Goal: Task Accomplishment & Management: Complete application form

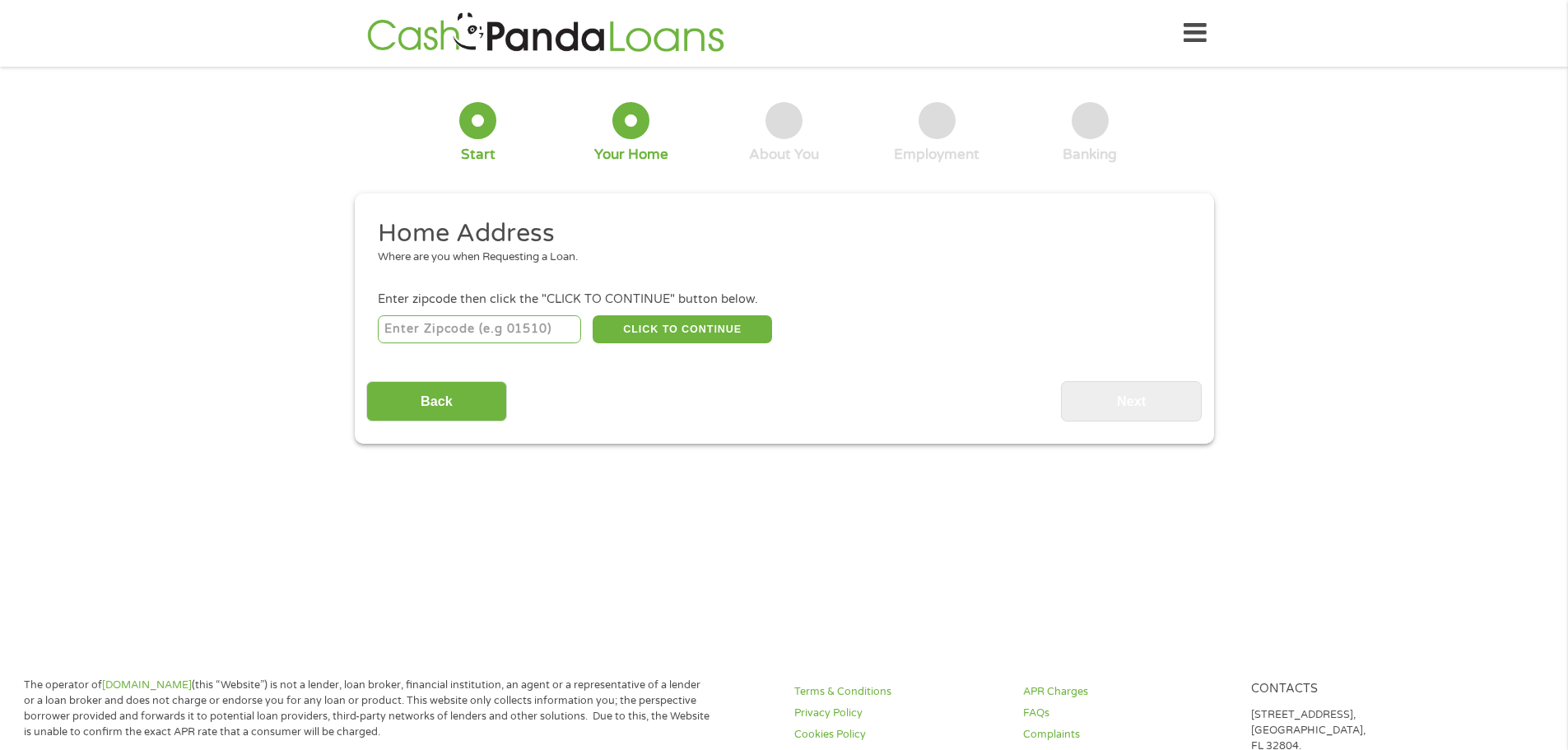
click at [512, 327] on input "number" at bounding box center [479, 330] width 203 height 28
type input "92821"
click at [719, 326] on button "CLICK TO CONTINUE" at bounding box center [682, 330] width 179 height 28
type input "92821"
type input "Brea"
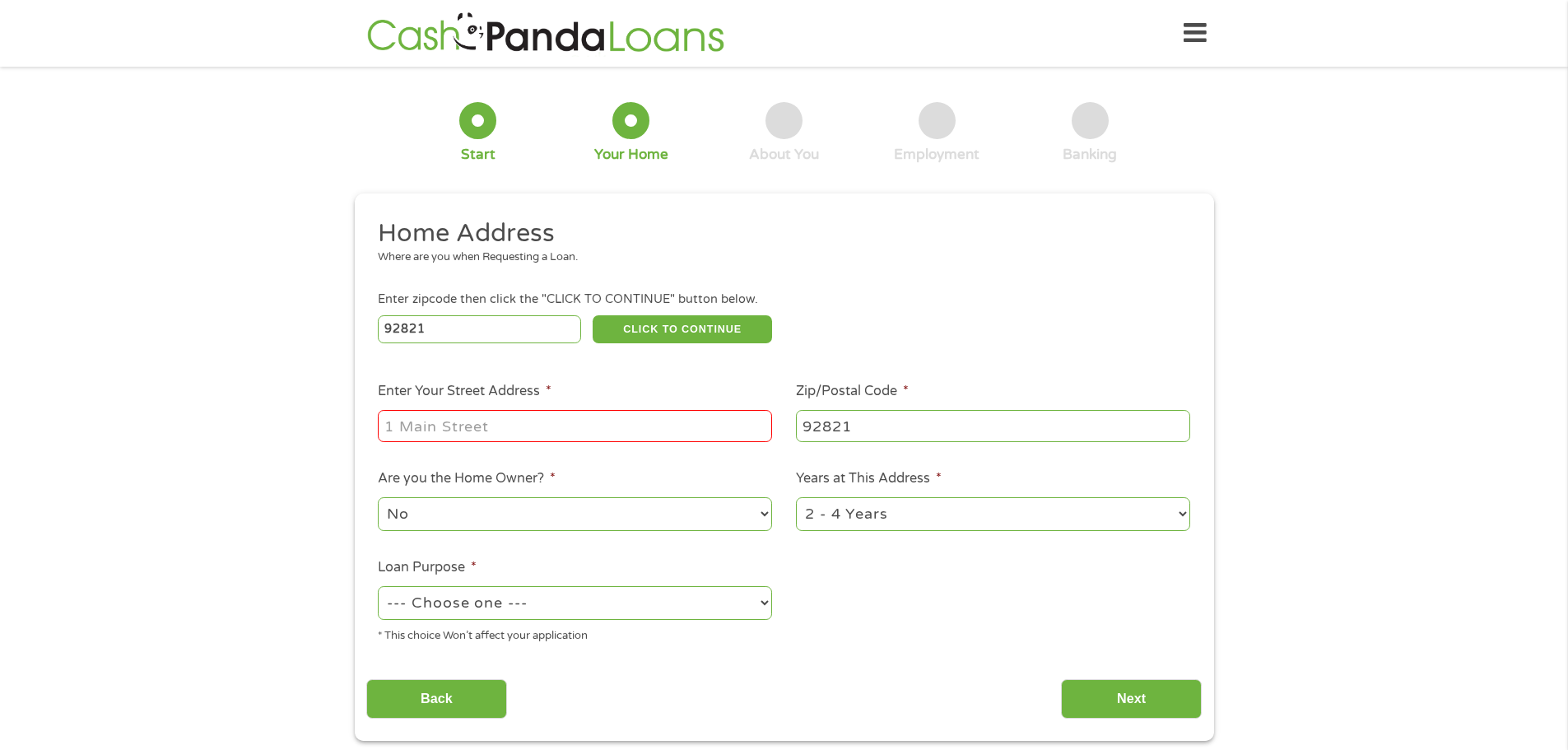
click at [684, 423] on input "Enter Your Street Address *" at bounding box center [574, 425] width 394 height 31
type input "1980 BLOSSOM PL"
click at [762, 601] on select "--- Choose one --- Pay Bills Debt Consolidation Home Improvement Major Purchase…" at bounding box center [574, 604] width 394 height 34
select select "shorttermcash"
click at [377, 587] on select "--- Choose one --- Pay Bills Debt Consolidation Home Improvement Major Purchase…" at bounding box center [574, 604] width 394 height 34
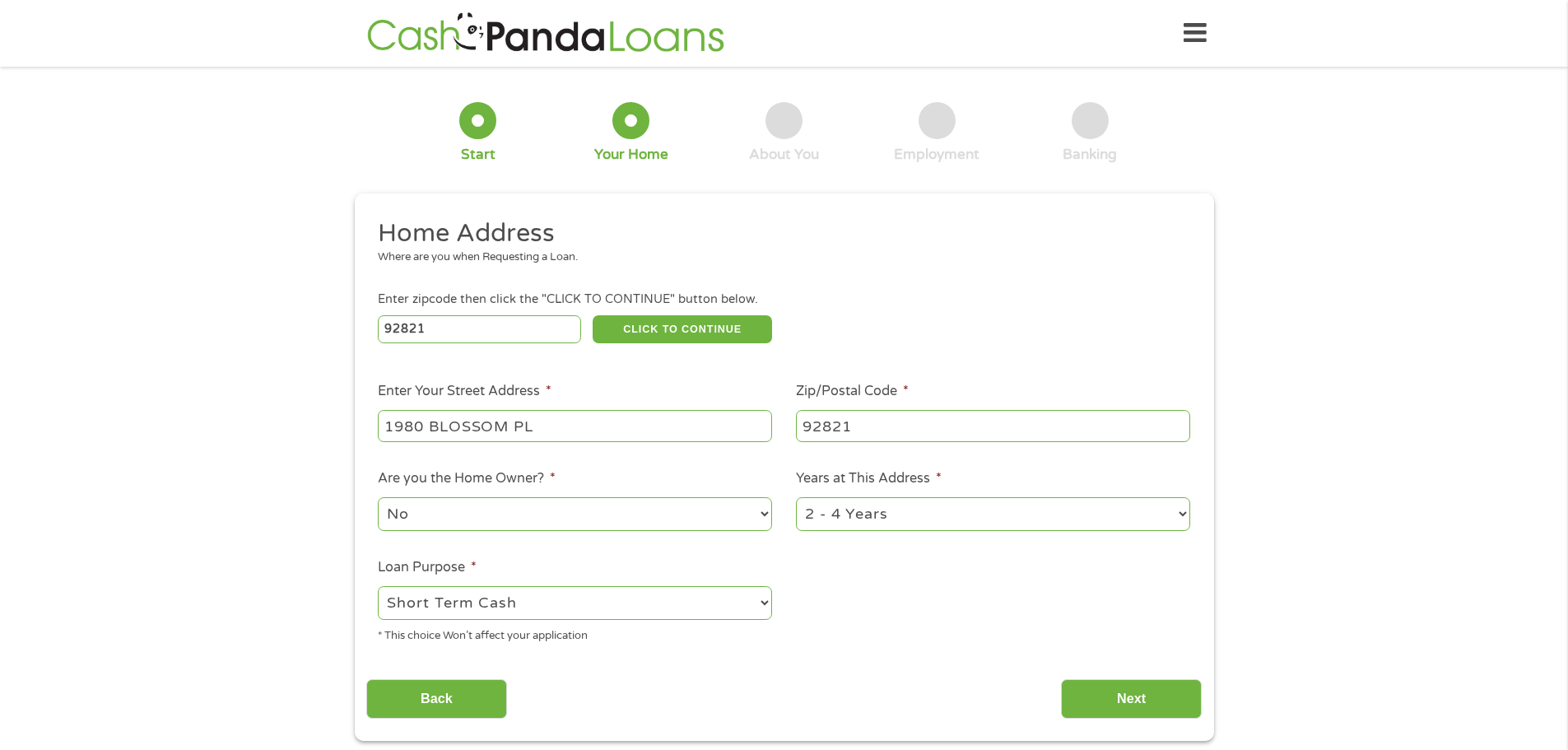
click at [1180, 512] on select "1 Year or less 1 - 2 Years 2 - 4 Years Over 4 Years" at bounding box center [993, 514] width 394 height 34
select select "60months"
click at [795, 497] on select "1 Year or less 1 - 2 Years 2 - 4 Years Over 4 Years" at bounding box center [993, 514] width 394 height 34
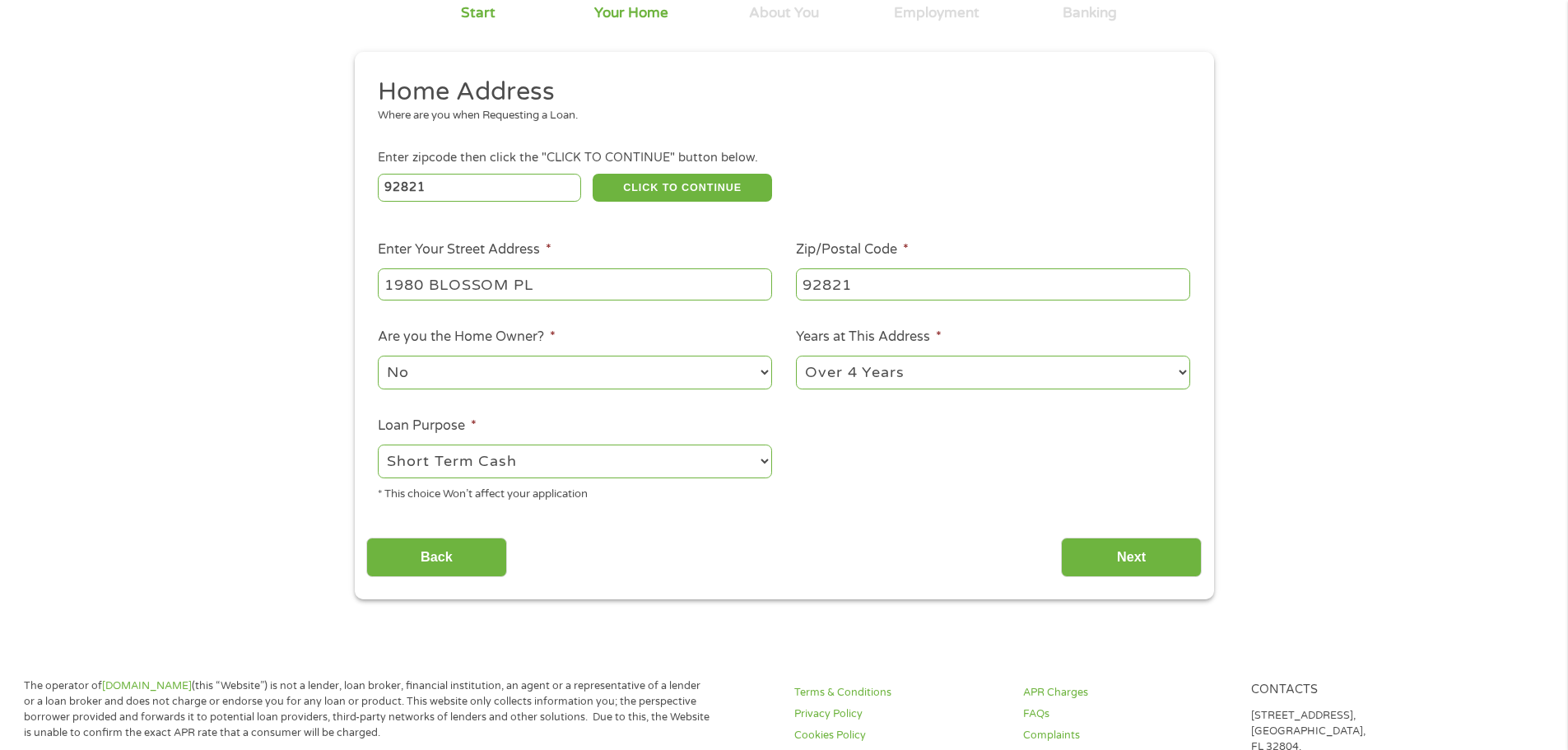
scroll to position [164, 0]
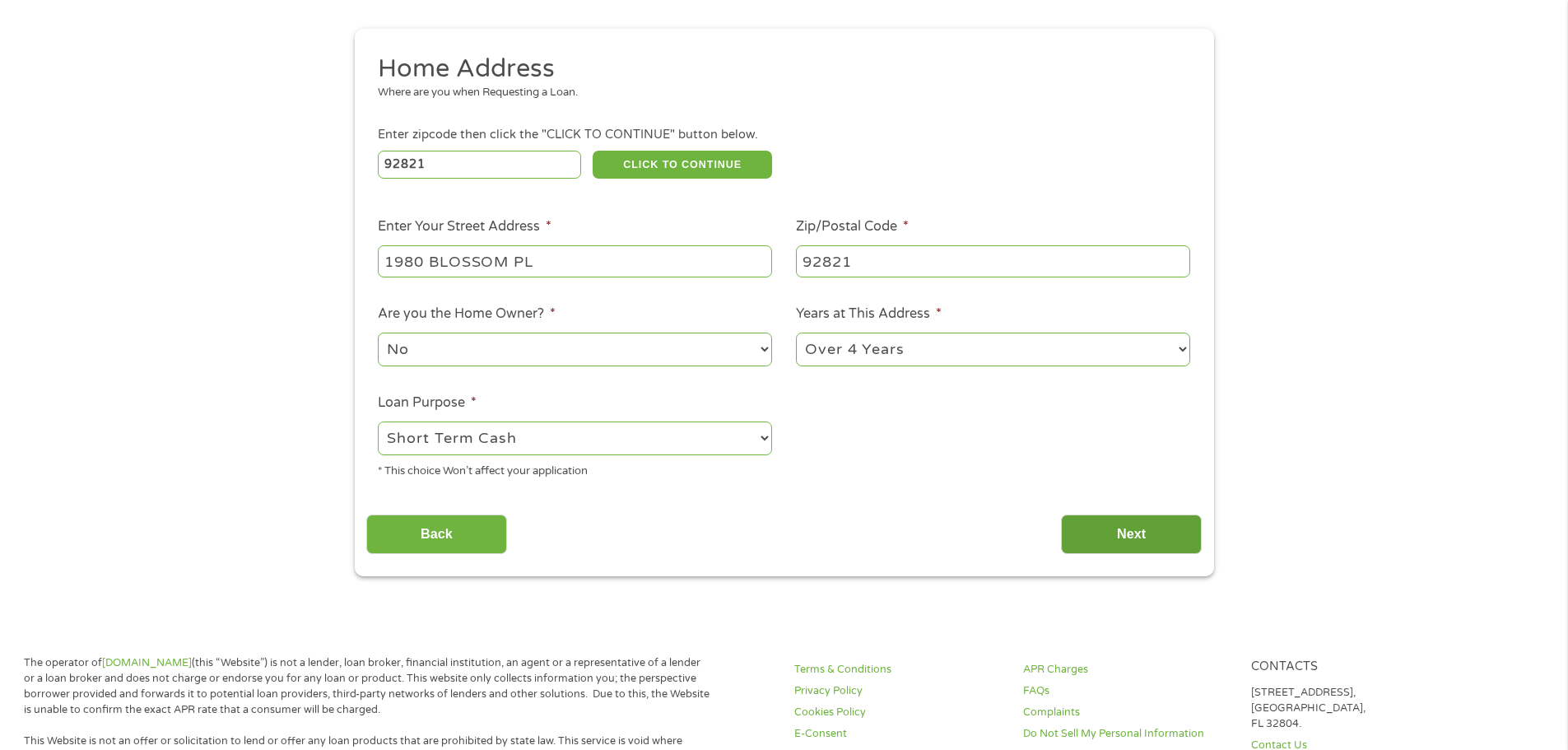
click at [1138, 533] on input "Next" at bounding box center [1131, 535] width 140 height 41
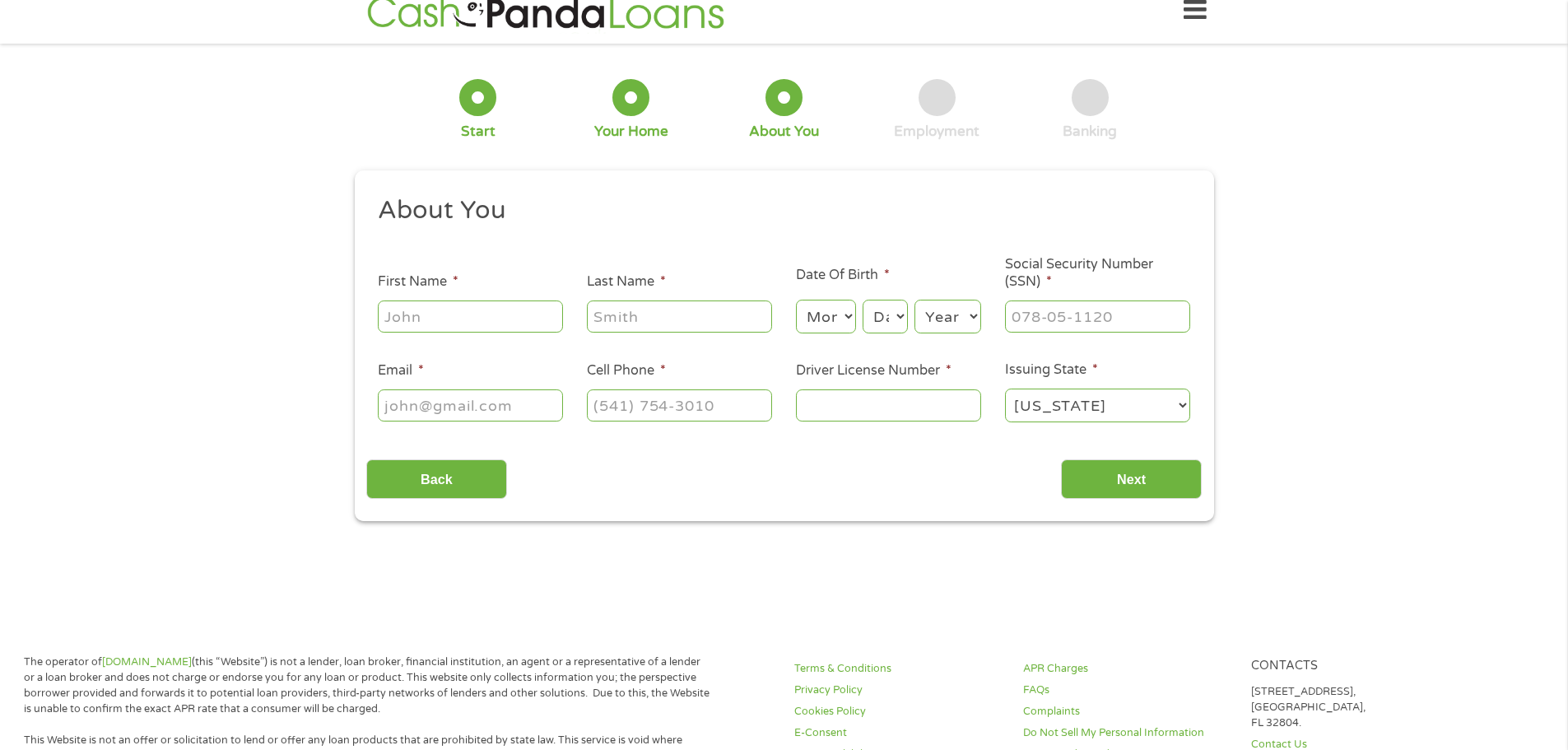
scroll to position [0, 0]
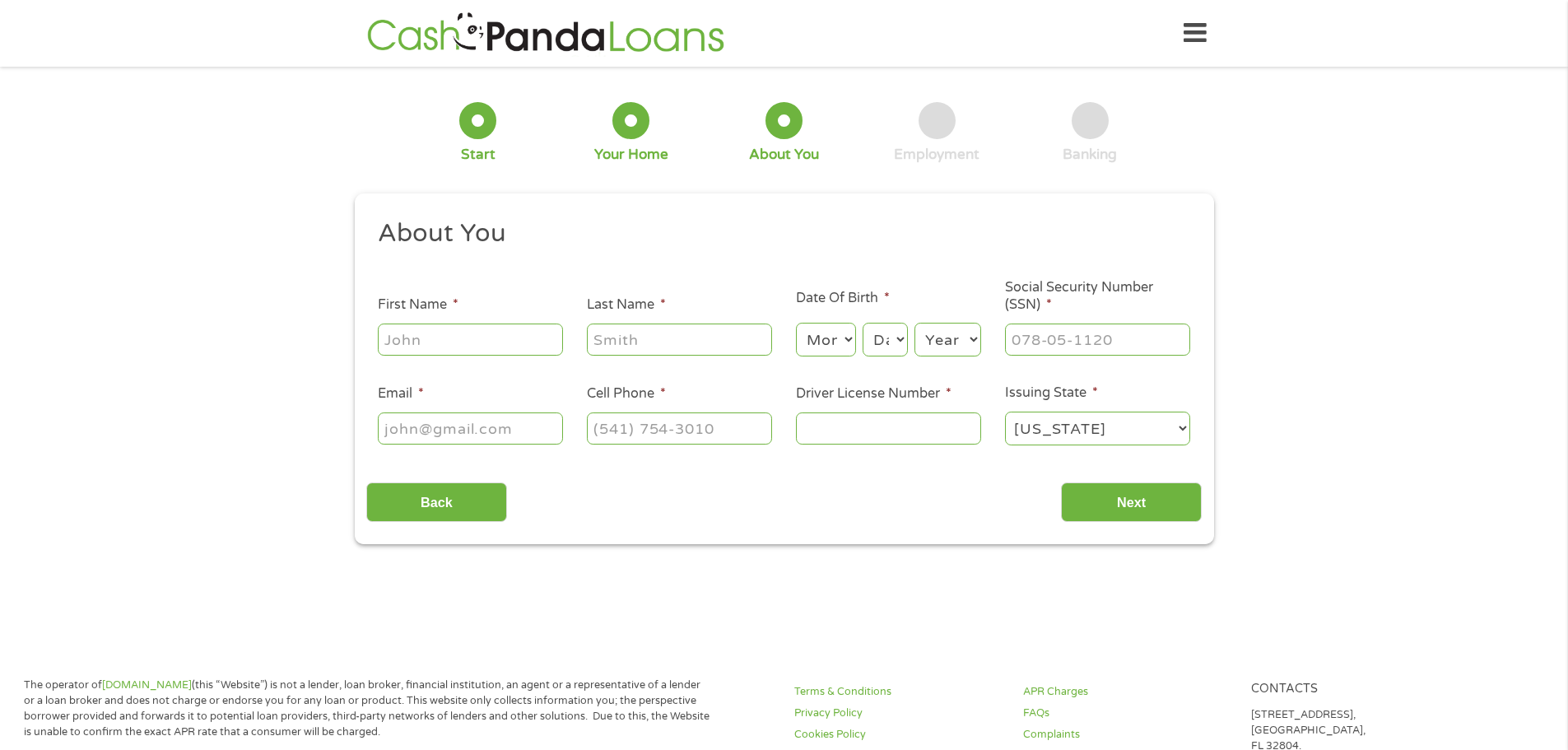
click at [436, 334] on input "First Name *" at bounding box center [470, 339] width 185 height 31
type input "[PERSON_NAME]"
type input "vallejo"
type input "[EMAIL_ADDRESS][DOMAIN_NAME]"
type input "[PHONE_NUMBER]"
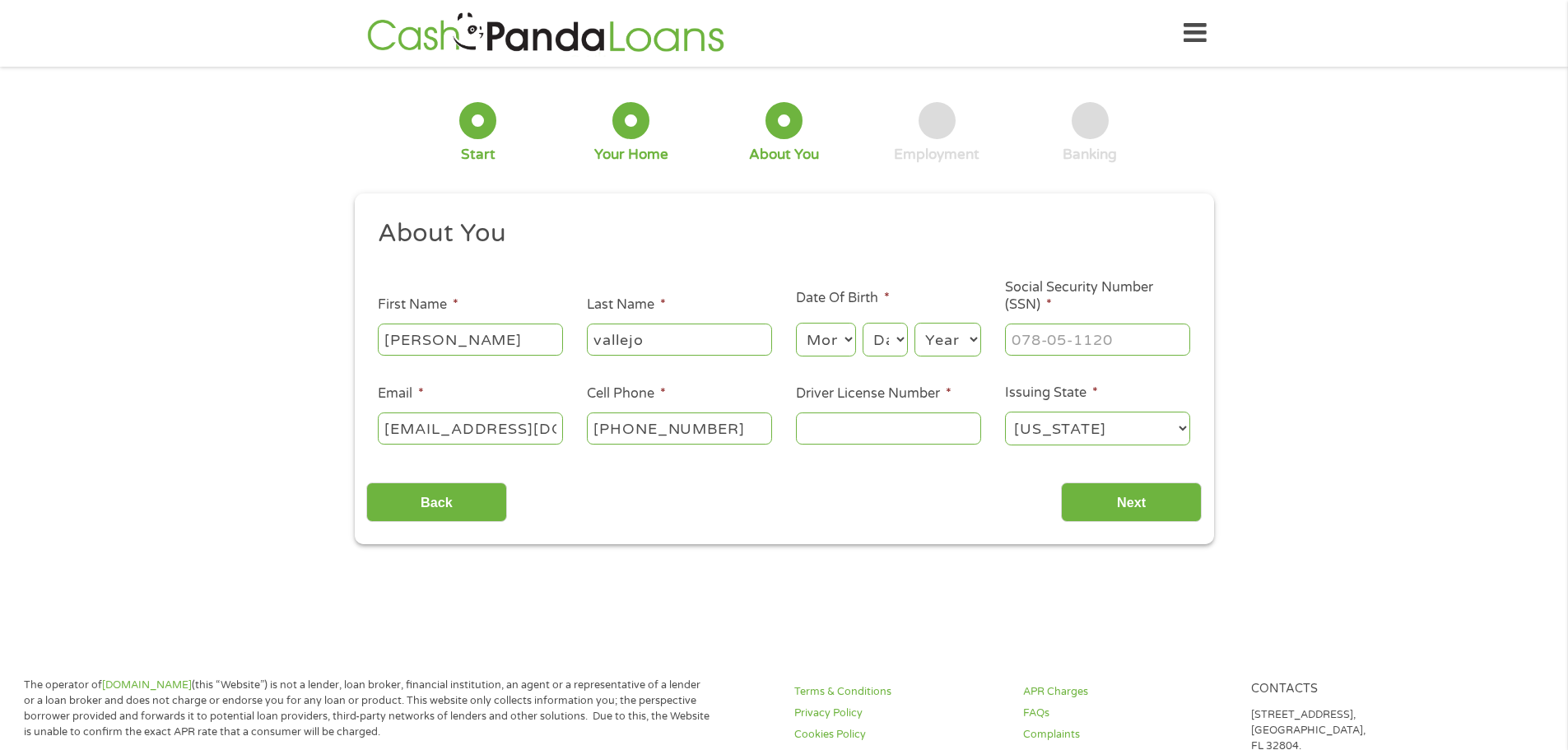
click at [851, 339] on select "Month 1 2 3 4 5 6 7 8 9 10 11 12" at bounding box center [825, 340] width 60 height 34
select select "12"
click at [795, 323] on select "Month 1 2 3 4 5 6 7 8 9 10 11 12" at bounding box center [825, 340] width 60 height 34
click at [901, 339] on select "Day 1 2 3 4 5 6 7 8 9 10 11 12 13 14 15 16 17 18 19 20 21 22 23 24 25 26 27 28 …" at bounding box center [884, 340] width 45 height 34
select select "25"
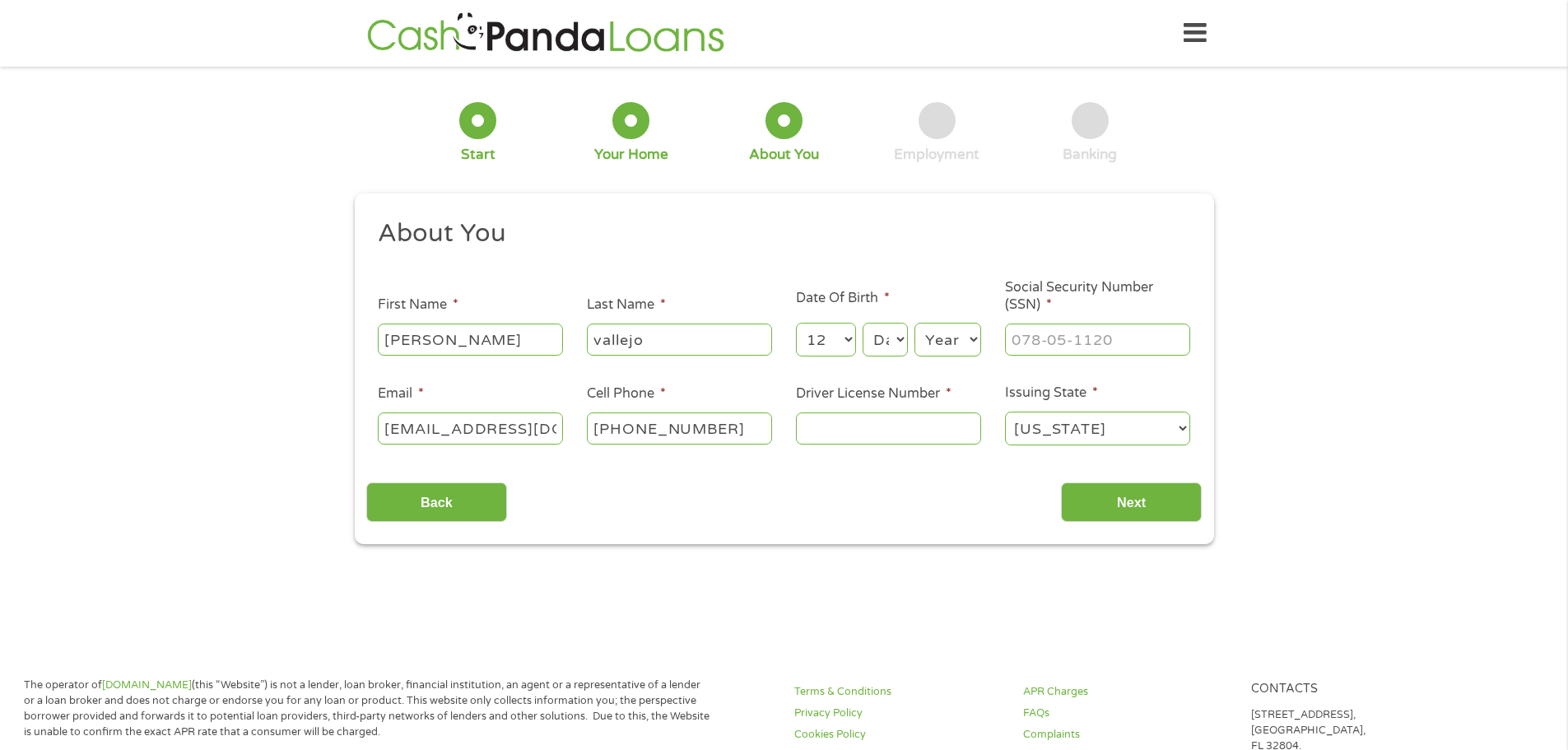
click at [862, 323] on select "Day 1 2 3 4 5 6 7 8 9 10 11 12 13 14 15 16 17 18 19 20 21 22 23 24 25 26 27 28 …" at bounding box center [884, 340] width 45 height 34
click at [972, 339] on select "Year [DATE] 2006 2005 2004 2003 2002 2001 2000 1999 1998 1997 1996 1995 1994 19…" at bounding box center [947, 340] width 67 height 34
select select "1962"
click at [914, 323] on select "Year [DATE] 2006 2005 2004 2003 2002 2001 2000 1999 1998 1997 1996 1995 1994 19…" at bounding box center [947, 340] width 67 height 34
click at [1119, 339] on input "___-__-____" at bounding box center [1097, 339] width 185 height 31
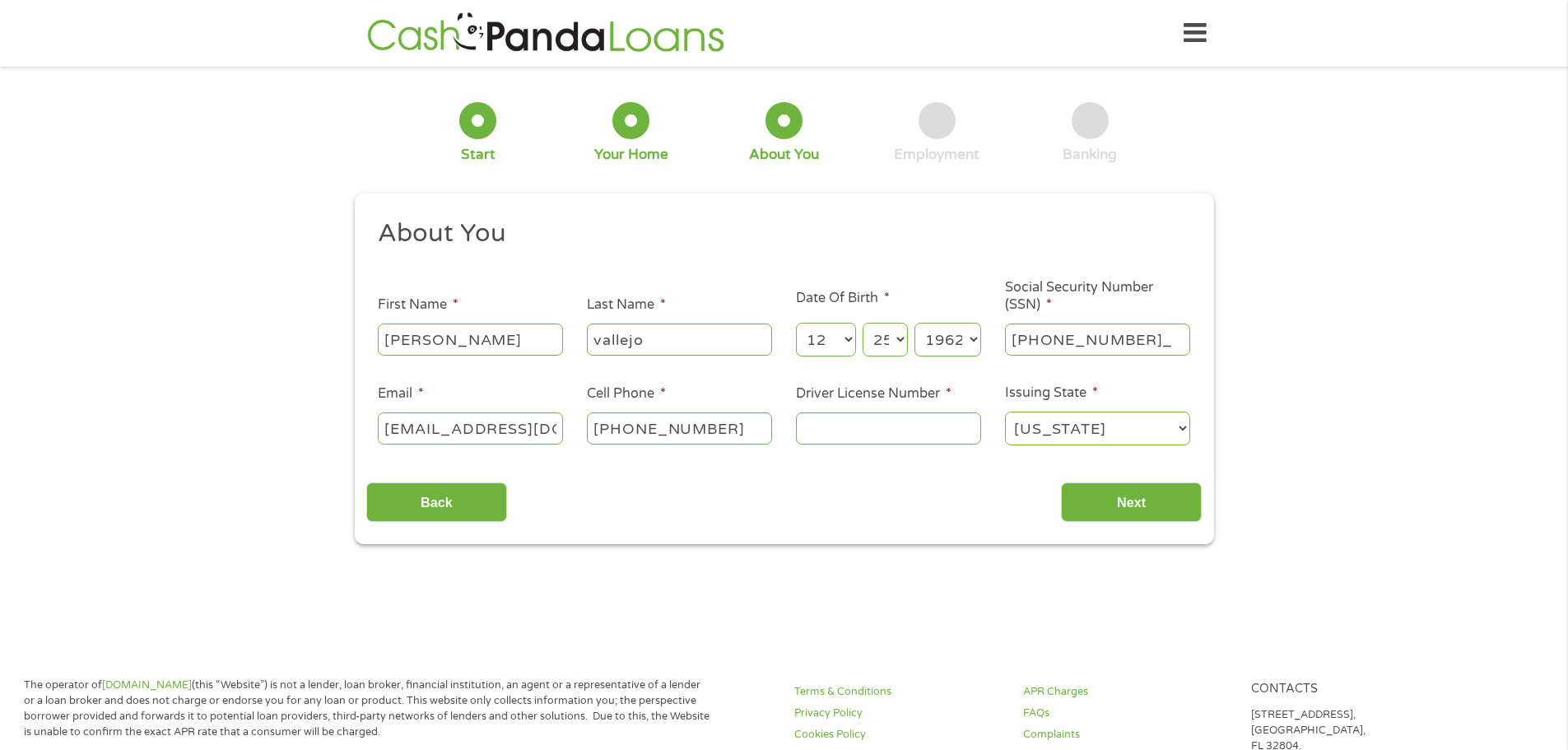
type input "610-14-4871"
click at [890, 425] on input "Driver License Number *" at bounding box center [888, 427] width 185 height 31
type input "c6629578"
click at [1143, 496] on input "Next" at bounding box center [1131, 502] width 140 height 41
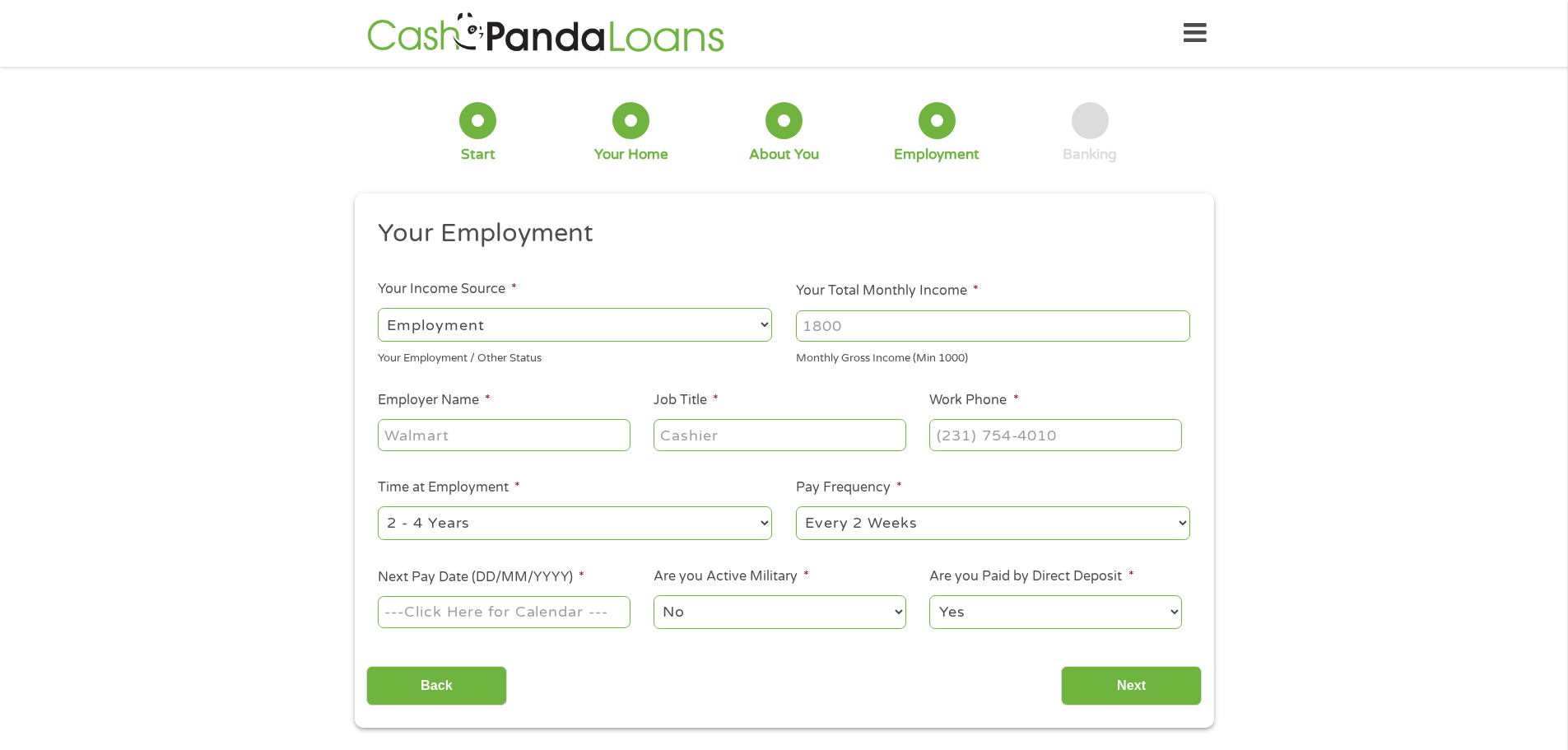
scroll to position [7, 7]
click at [1068, 324] on input "Your Total Monthly Income *" at bounding box center [993, 326] width 394 height 31
type input "4000"
click at [502, 432] on input "Employer Name *" at bounding box center [503, 434] width 252 height 31
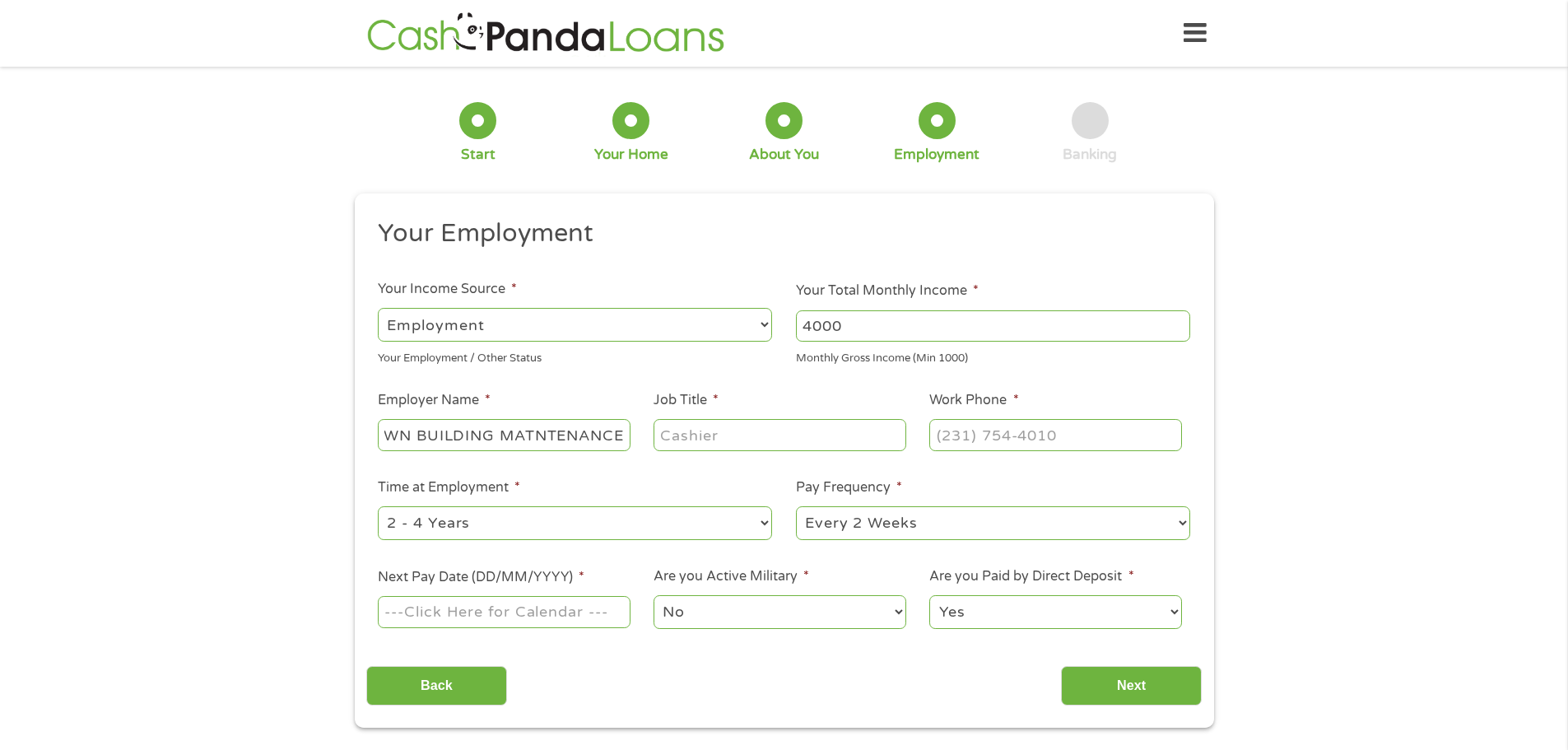
type input "CROWN BUILDING MATNTENANCE"
click at [766, 433] on input "Job Title *" at bounding box center [779, 434] width 252 height 31
type input "[PERSON_NAME]"
click at [1013, 438] on input "(___) ___-____" at bounding box center [1054, 434] width 252 height 31
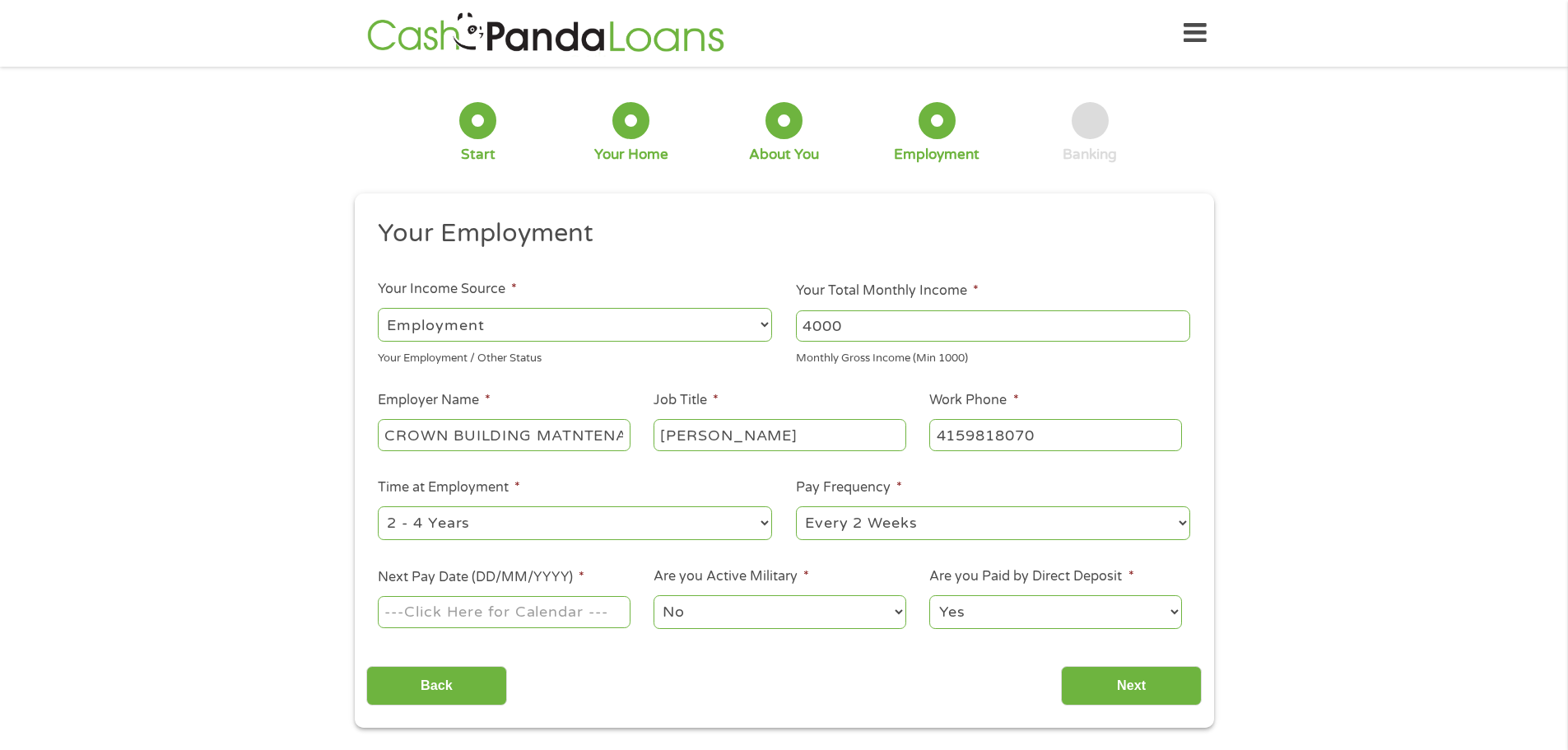
type input "[PHONE_NUMBER]"
click at [765, 524] on select "--- Choose one --- 1 Year or less 1 - 2 Years 2 - 4 Years Over 4 Years" at bounding box center [574, 523] width 394 height 34
click at [377, 506] on select "--- Choose one --- 1 Year or less 1 - 2 Years 2 - 4 Years Over 4 Years" at bounding box center [574, 523] width 394 height 34
click at [1185, 524] on select "--- Choose one --- Every 2 Weeks Every Week Monthly Semi-Monthly" at bounding box center [993, 523] width 394 height 34
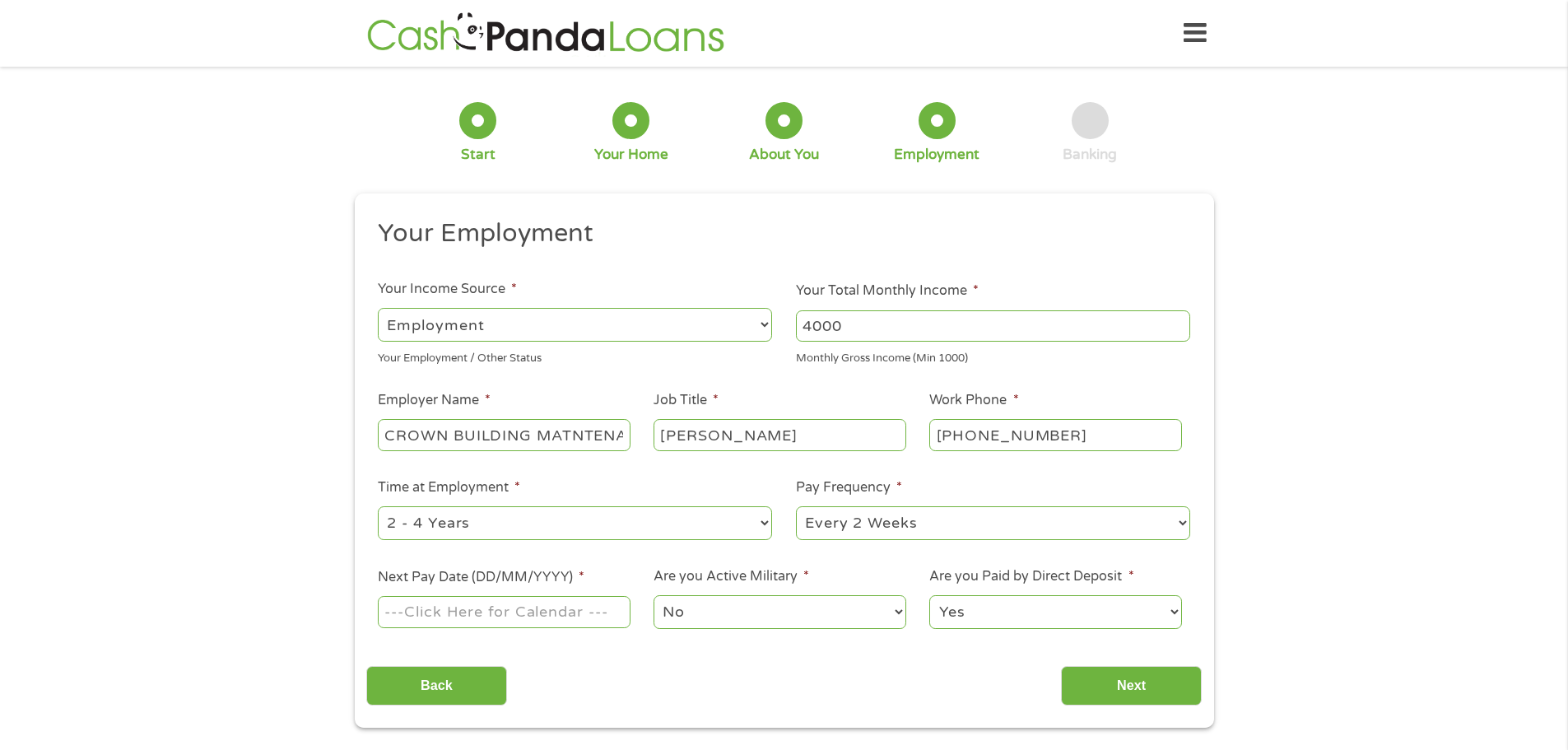
click at [1188, 524] on select "--- Choose one --- Every 2 Weeks Every Week Monthly Semi-Monthly" at bounding box center [993, 523] width 394 height 34
select select "weekly"
click at [795, 506] on select "--- Choose one --- Every 2 Weeks Every Week Monthly Semi-Monthly" at bounding box center [993, 523] width 394 height 34
click at [594, 610] on input "Next Pay Date (DD/MM/YYYY) *" at bounding box center [503, 611] width 252 height 31
type input "[DATE]"
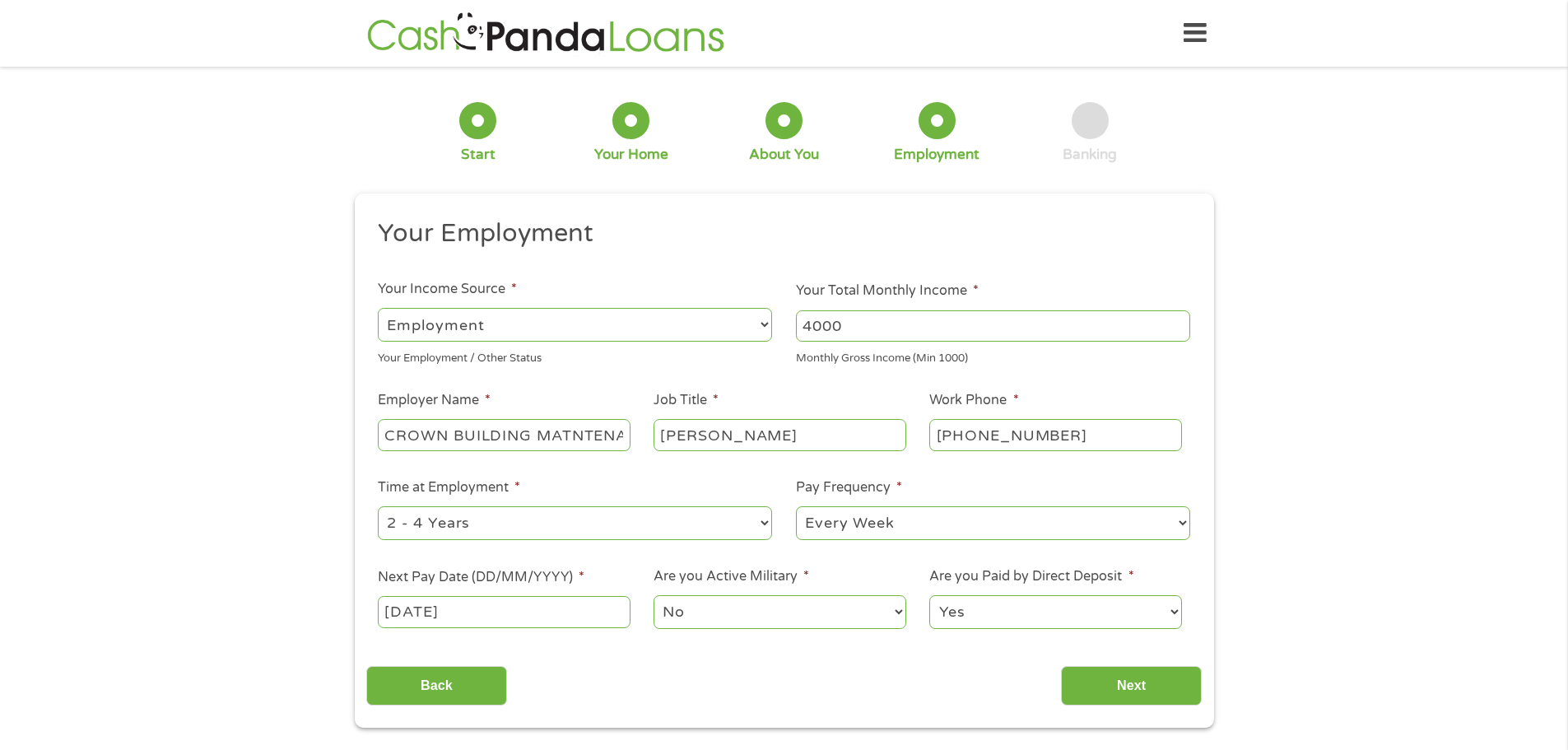
scroll to position [83, 0]
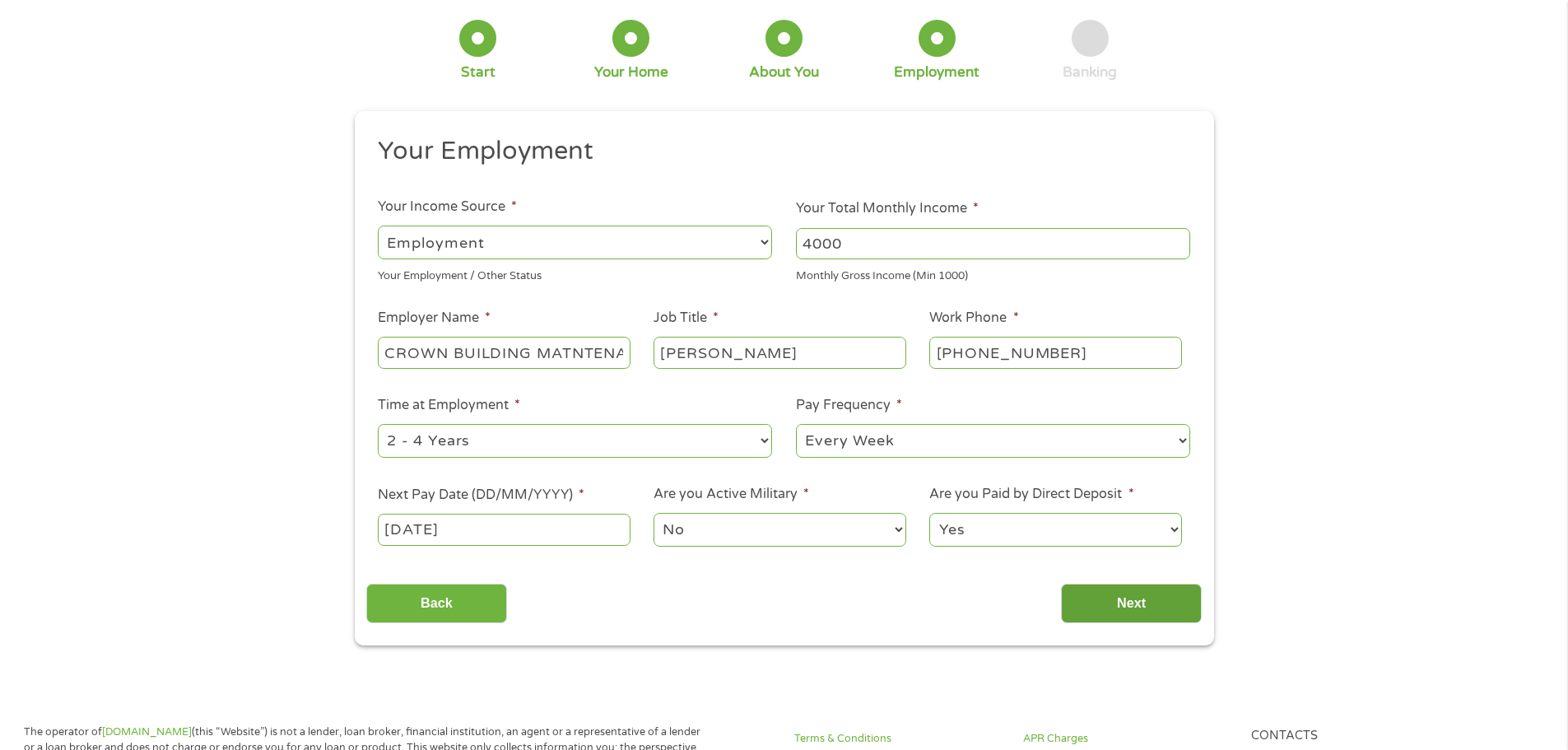
click at [1140, 604] on input "Next" at bounding box center [1131, 604] width 140 height 41
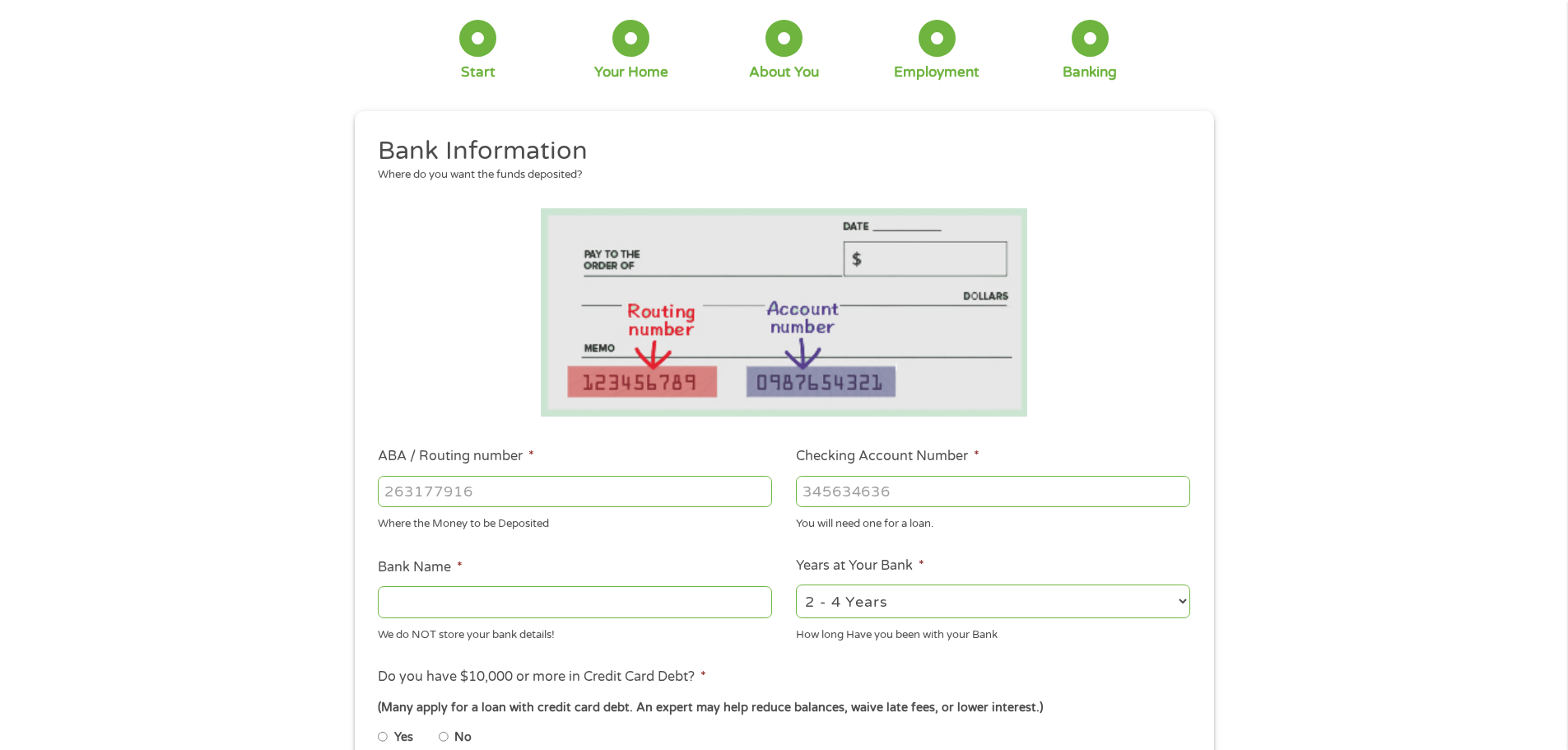
click at [589, 488] on input "ABA / Routing number *" at bounding box center [574, 491] width 394 height 31
type input "122000247"
type input "[PERSON_NAME] FARGO BANK NA"
type input "122000247"
click at [976, 492] on input "Checking Account Number *" at bounding box center [993, 491] width 394 height 31
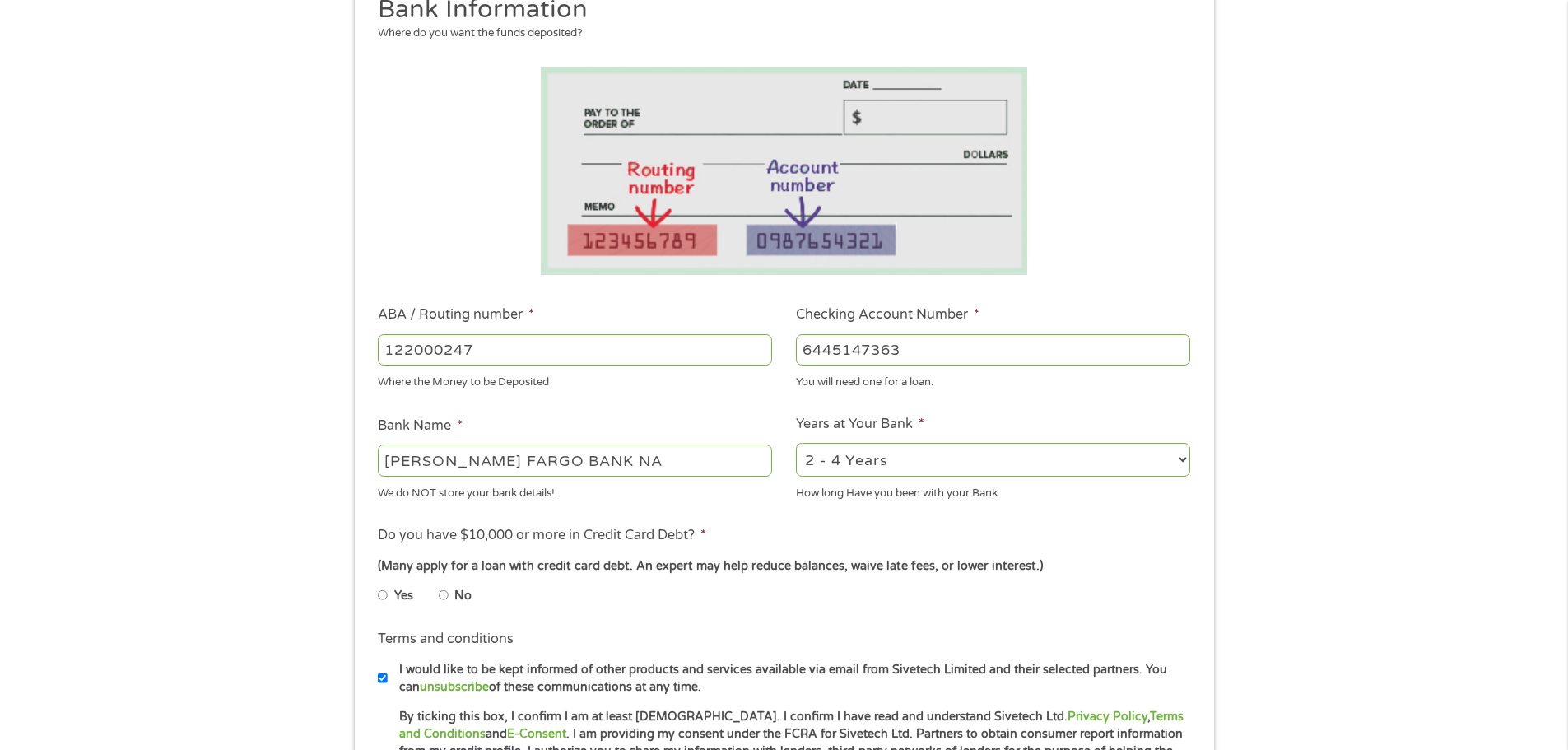
scroll to position [247, 0]
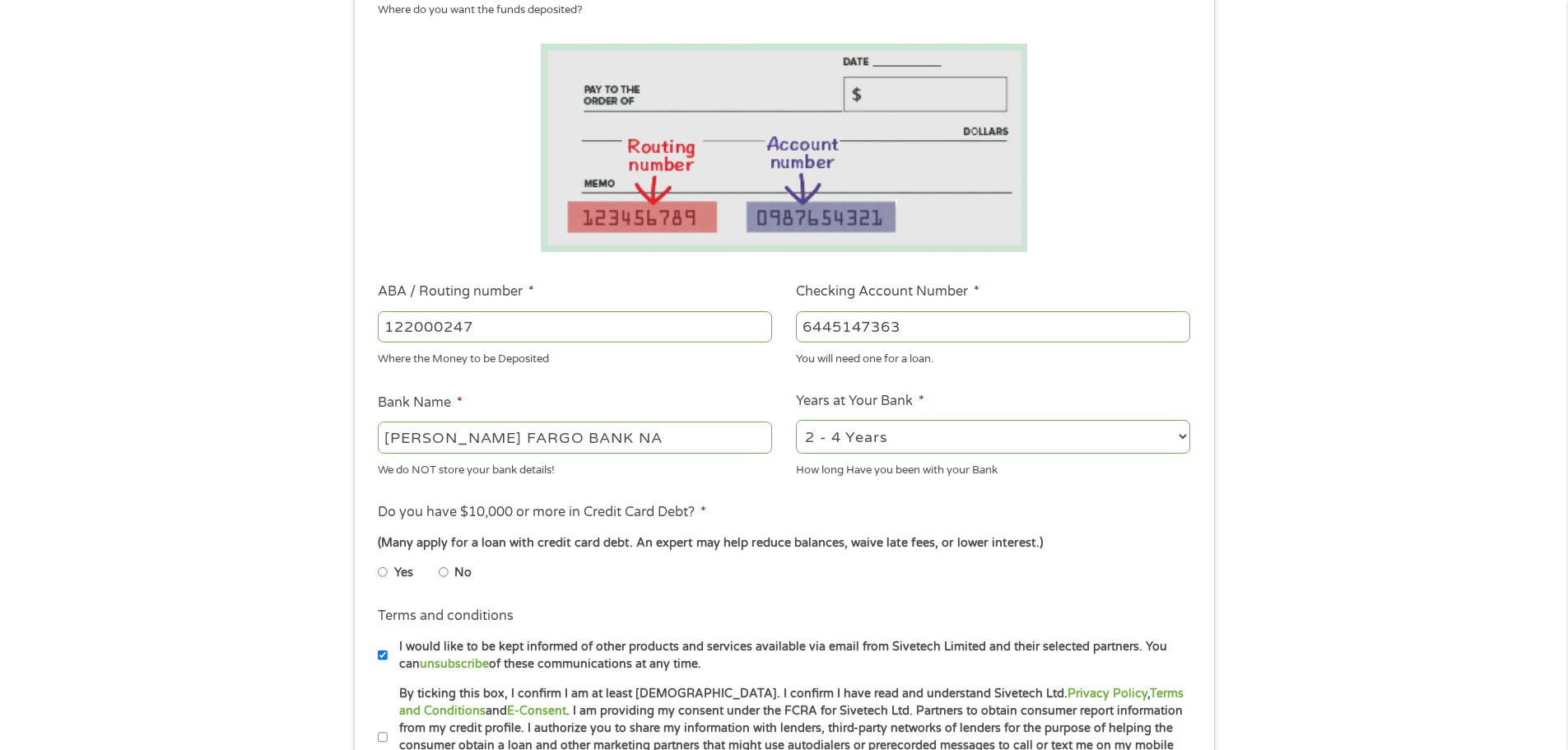
type input "6445147363"
drag, startPoint x: 442, startPoint y: 570, endPoint x: 486, endPoint y: 576, distance: 44.4
click at [443, 570] on input "No" at bounding box center [444, 572] width 10 height 26
radio input "true"
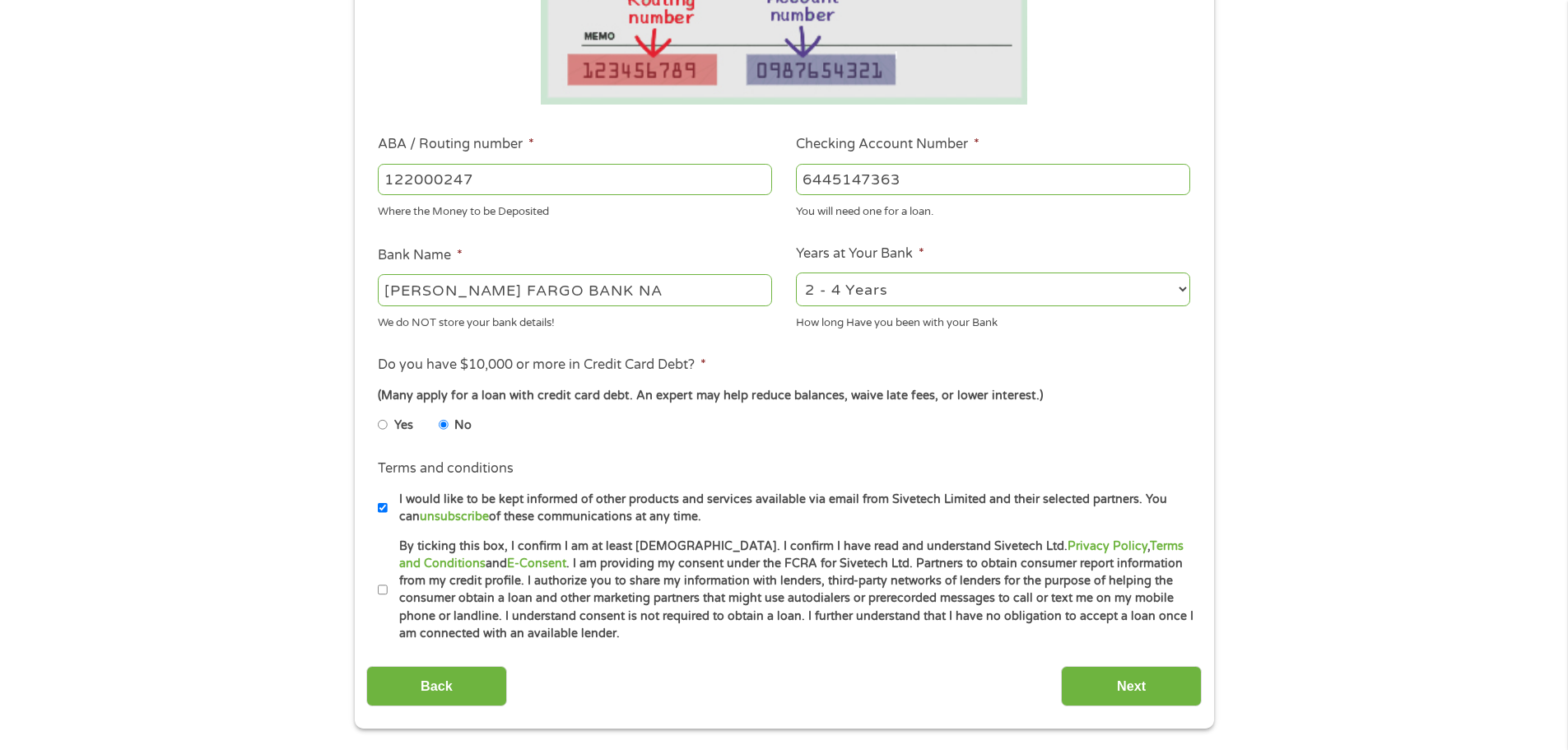
scroll to position [411, 0]
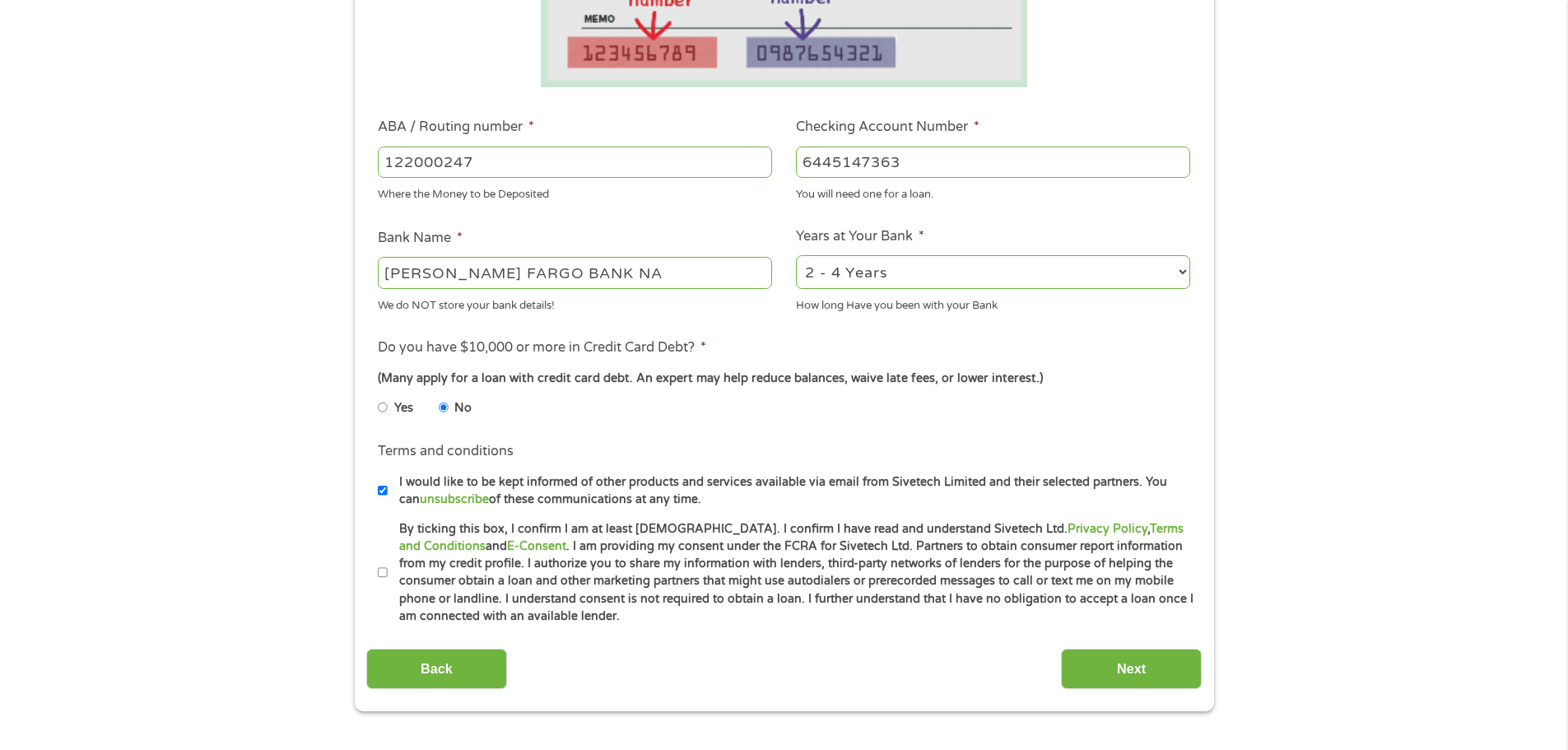
click at [379, 490] on input "I would like to be kept informed of other products and services available via e…" at bounding box center [382, 490] width 10 height 26
checkbox input "false"
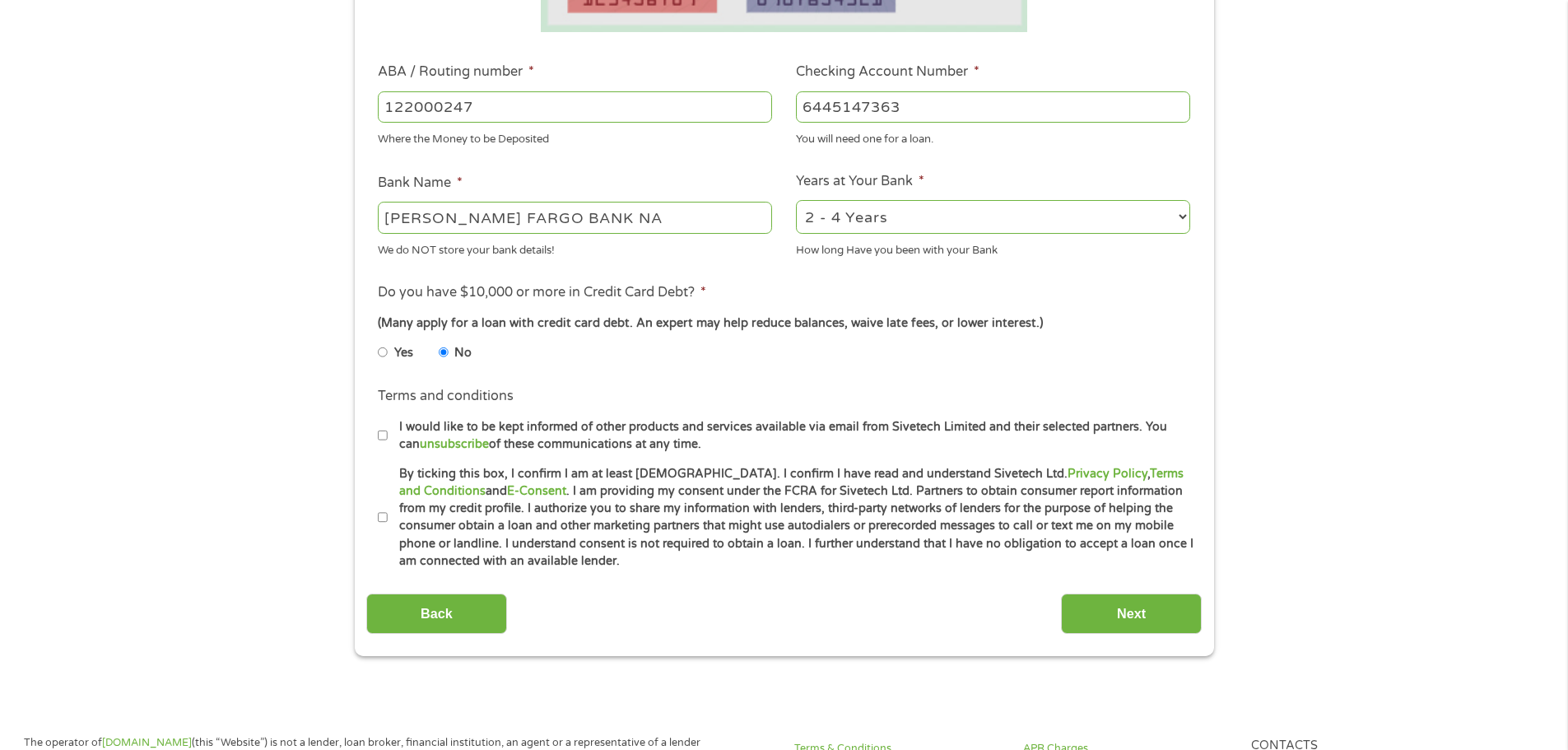
scroll to position [494, 0]
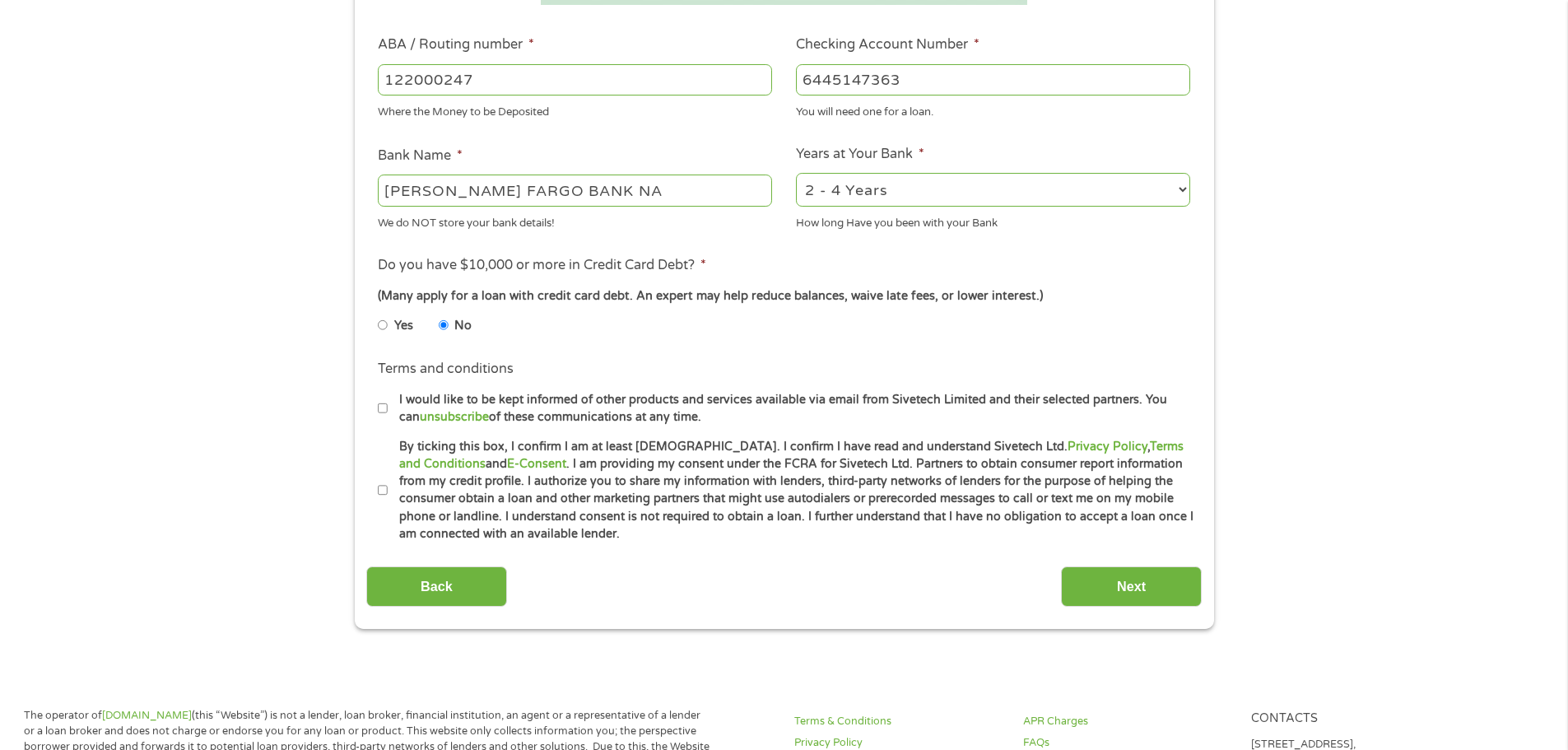
click at [382, 488] on input "By ticking this box, I confirm I am at least [DEMOGRAPHIC_DATA]. I confirm I ha…" at bounding box center [382, 490] width 10 height 26
checkbox input "true"
click at [1135, 583] on input "Next" at bounding box center [1131, 587] width 140 height 41
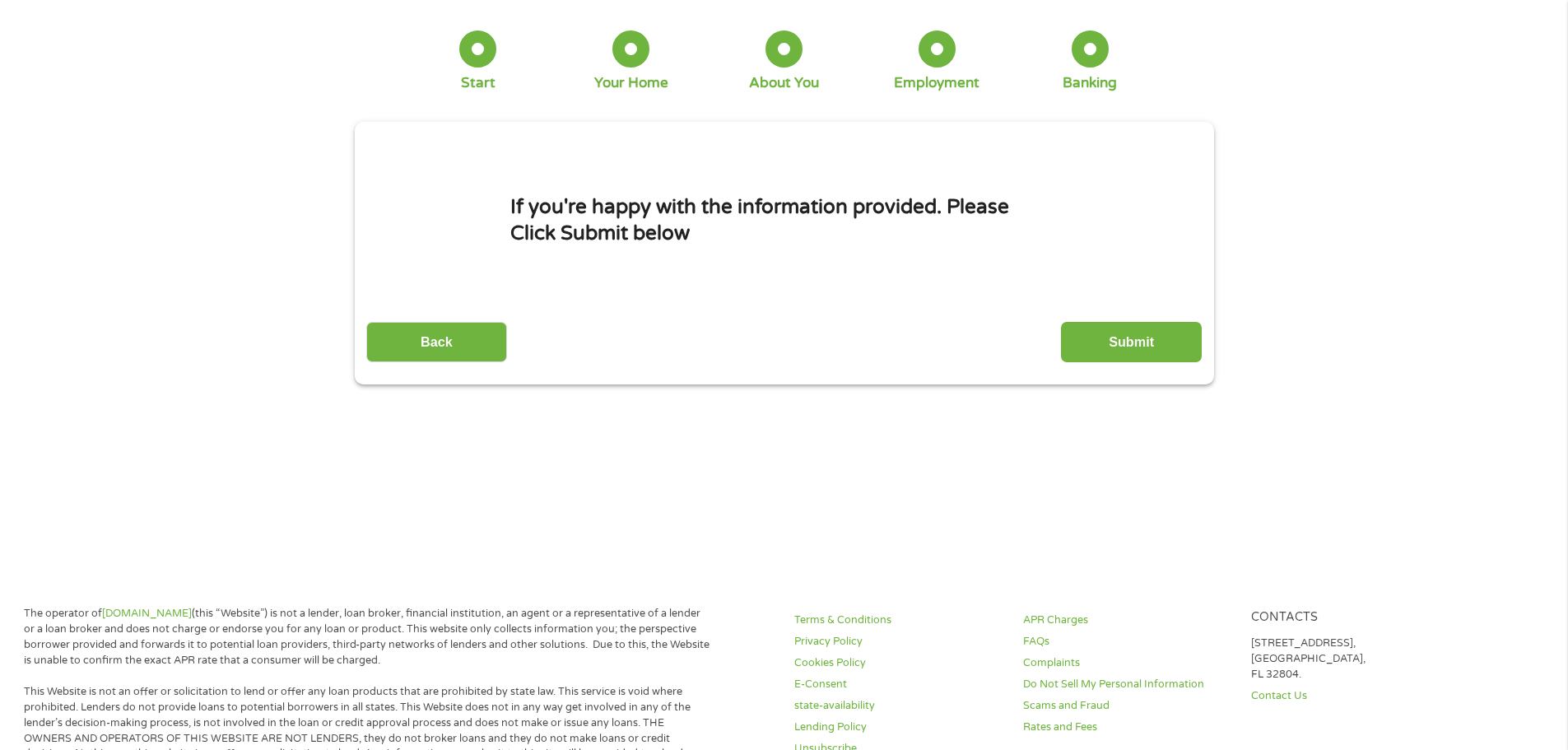
scroll to position [0, 0]
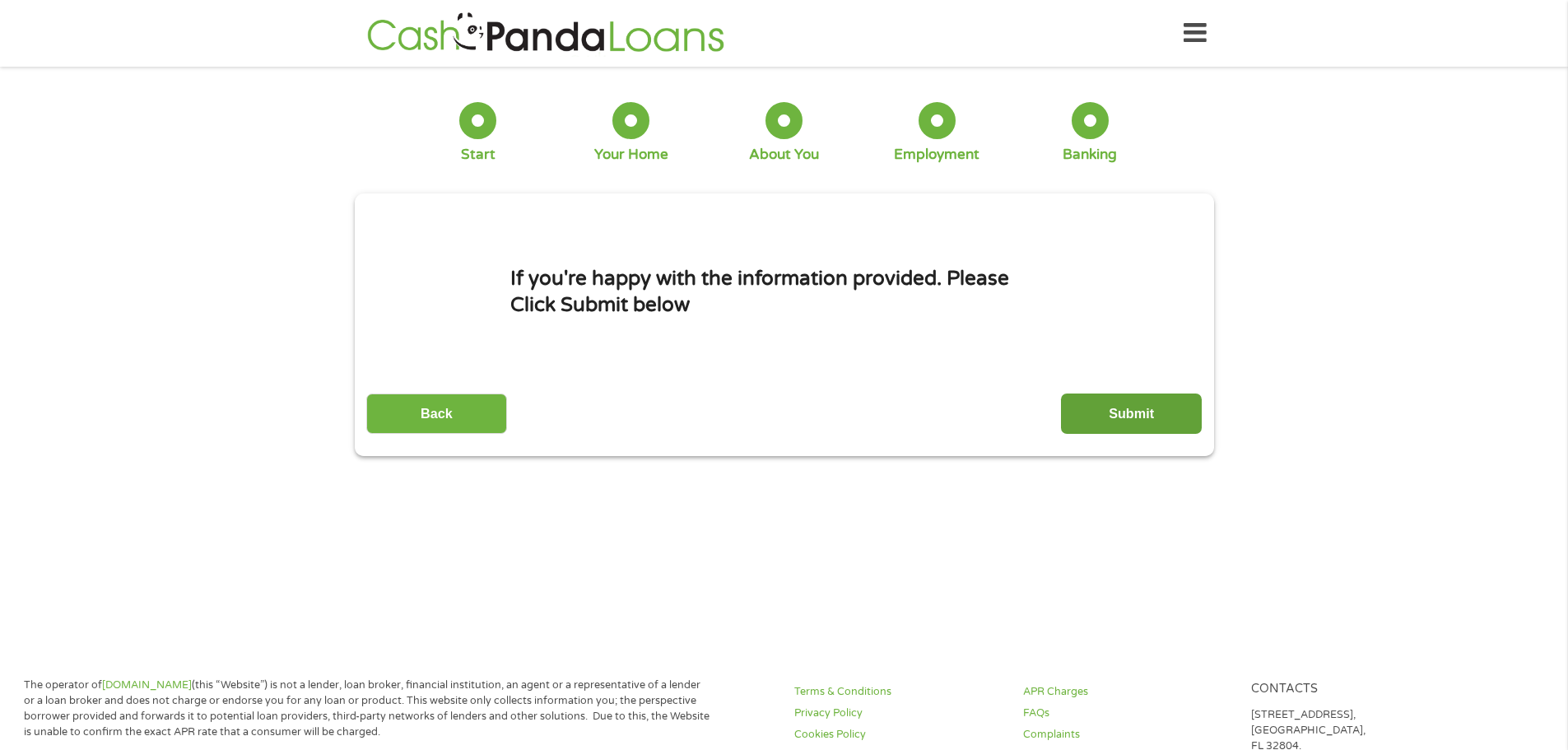
click at [1132, 411] on input "Submit" at bounding box center [1131, 413] width 140 height 41
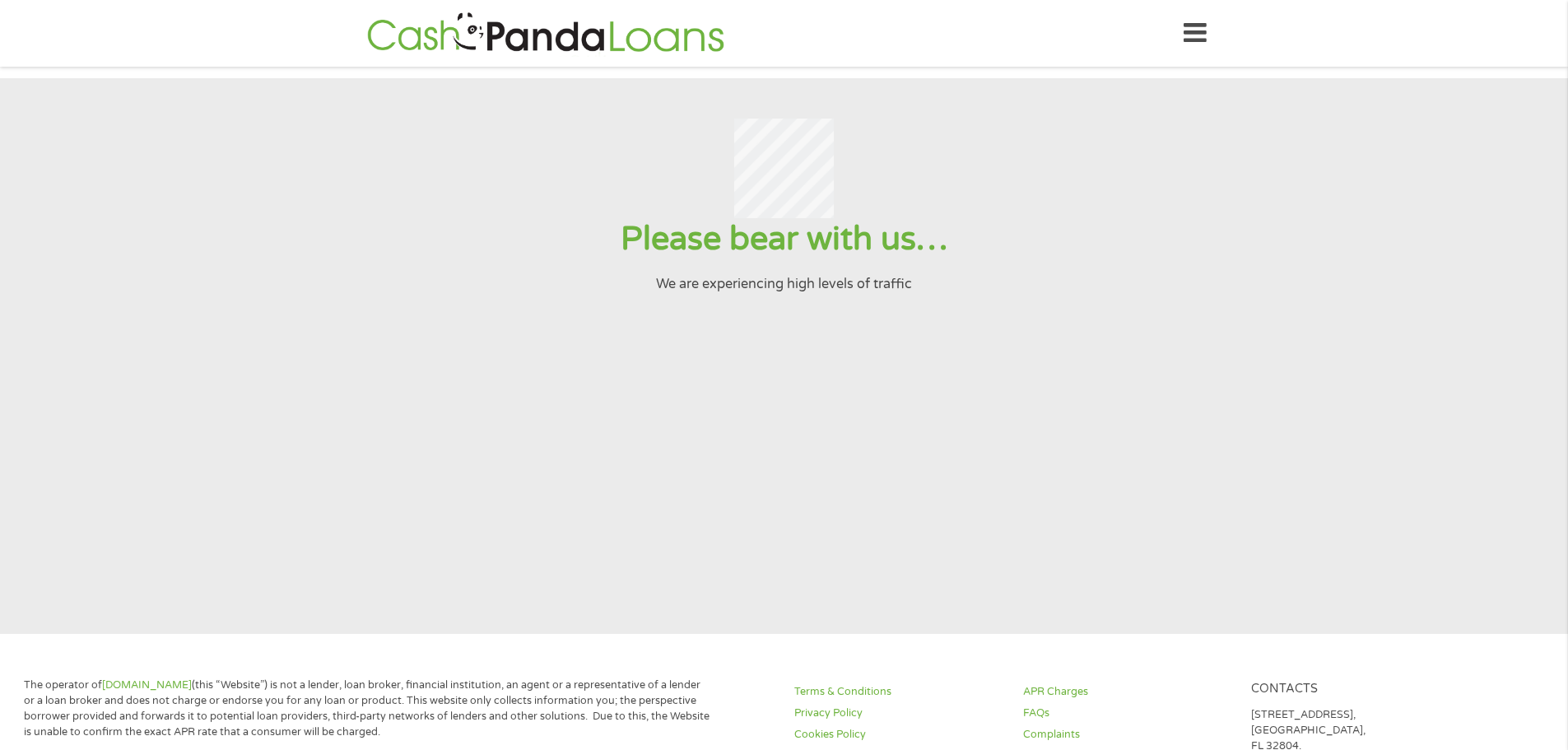
click at [1061, 393] on input "Submit" at bounding box center [1131, 413] width 140 height 41
